Goal: Transaction & Acquisition: Obtain resource

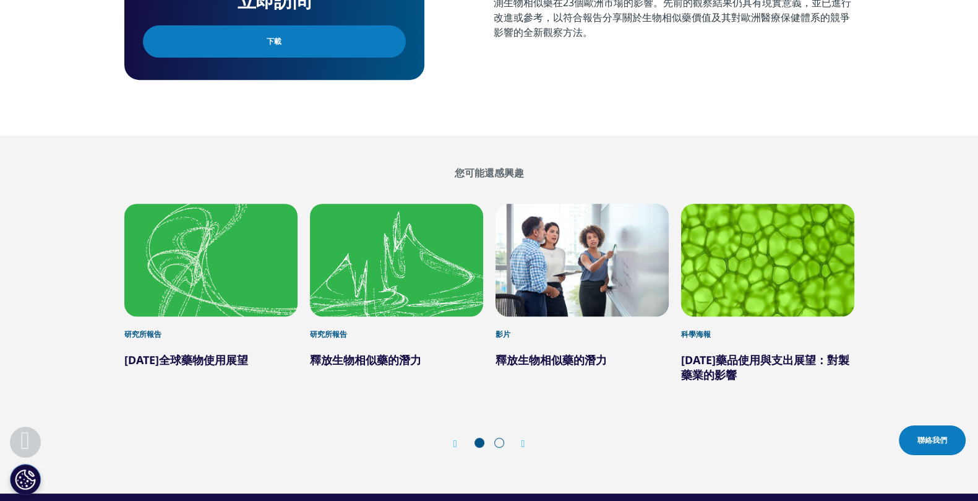
scroll to position [696, 0]
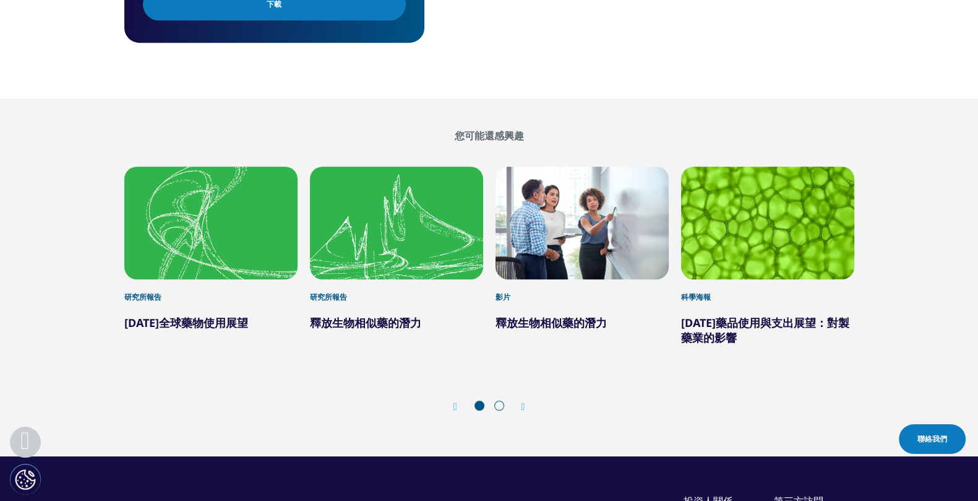
click at [348, 320] on font "釋放生物相似藥的潛力" at bounding box center [365, 322] width 111 height 15
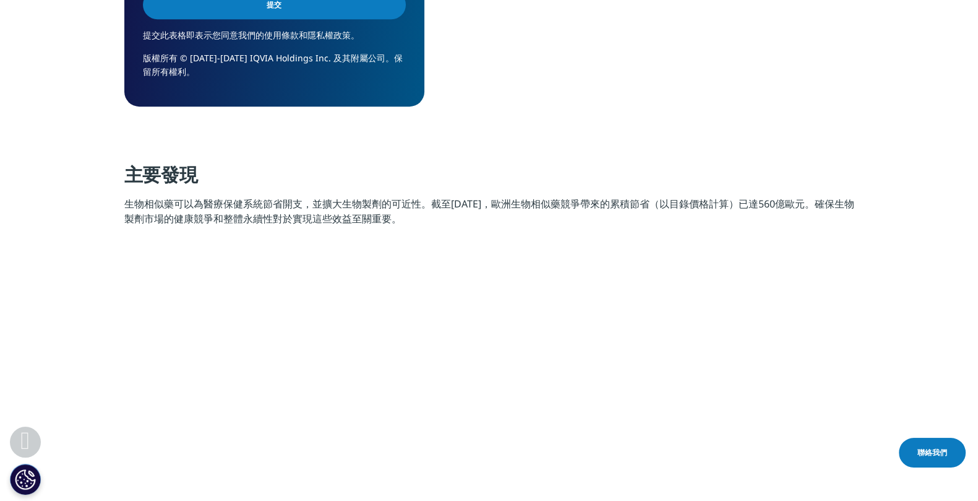
scroll to position [1007, 0]
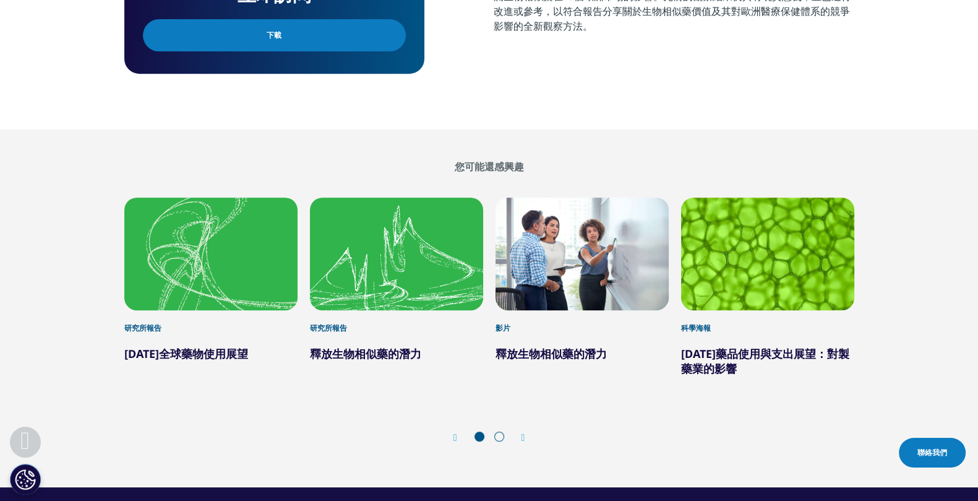
scroll to position [696, 0]
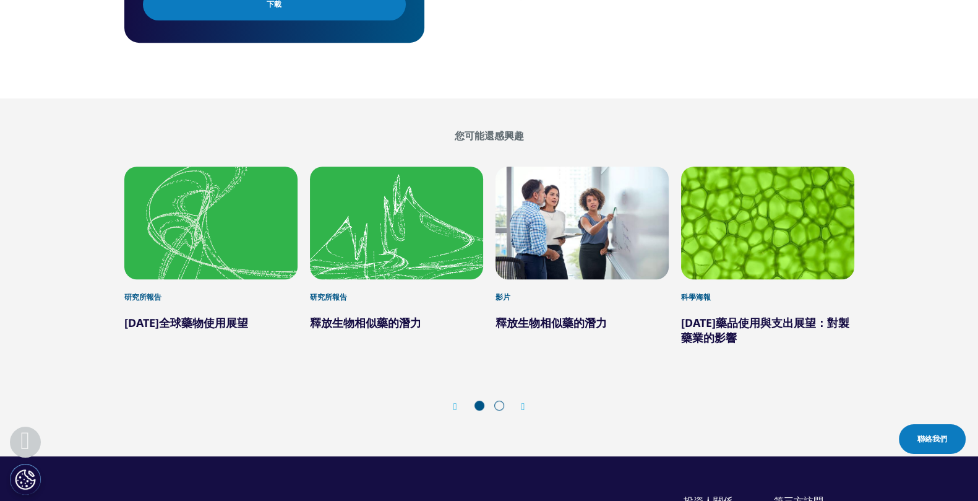
click at [376, 324] on font "釋放生物相似藥的潛力" at bounding box center [365, 322] width 111 height 15
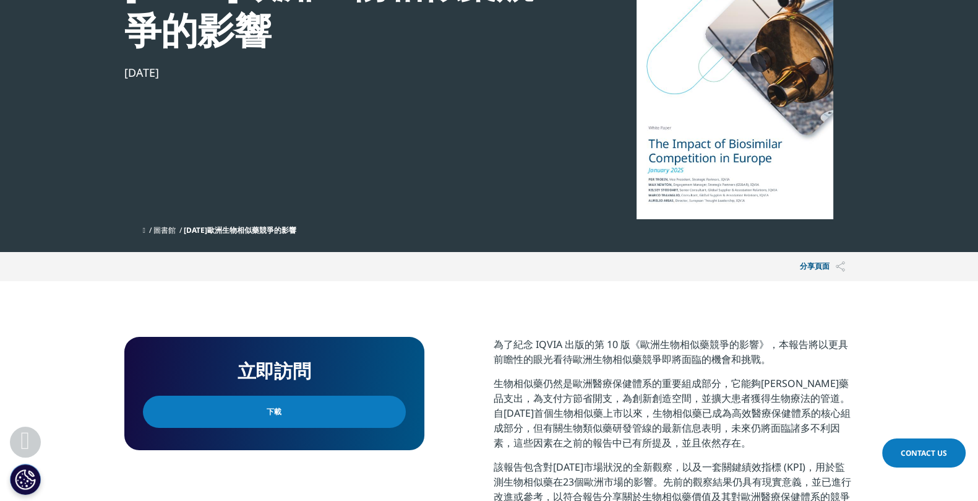
scroll to position [232, 0]
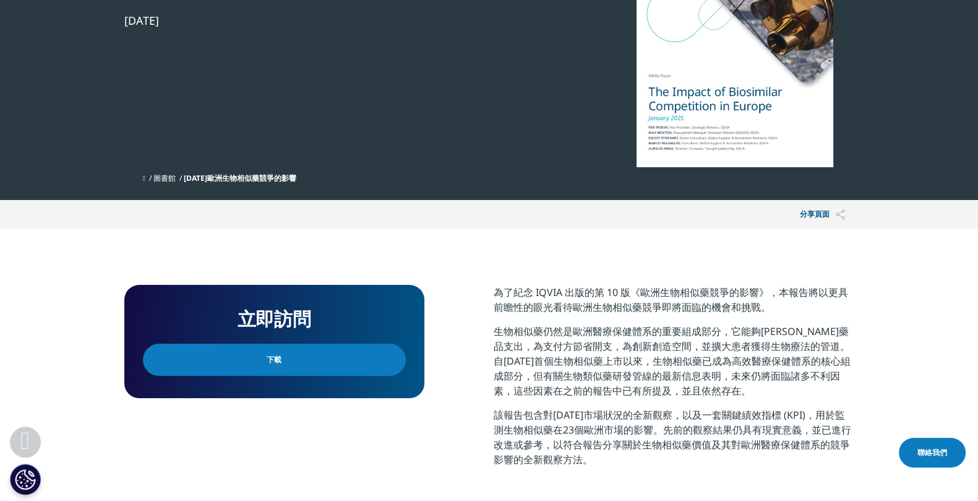
click at [514, 291] on font "為了紀念 IQVIA 出版的第 10 版《歐洲生物相似藥競爭的影響》，本報告將以更具前瞻性的眼光看待歐洲生物相似藥競爭即將面臨的機會和挑戰。" at bounding box center [671, 299] width 355 height 28
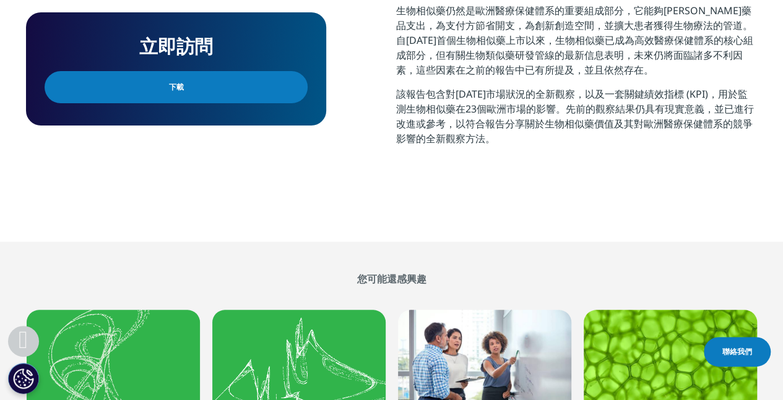
scroll to position [479, 0]
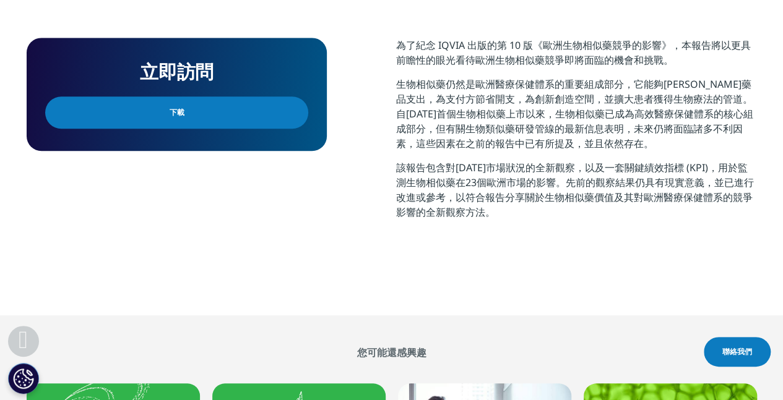
click at [193, 118] on link "下載" at bounding box center [176, 113] width 263 height 32
